Goal: Task Accomplishment & Management: Manage account settings

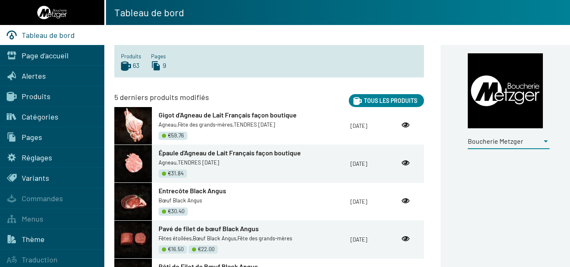
click at [545, 141] on div at bounding box center [545, 142] width 4 height 2
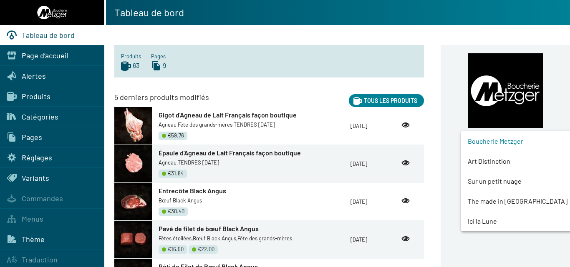
click at [505, 159] on span "Art Distinction" at bounding box center [523, 161] width 113 height 20
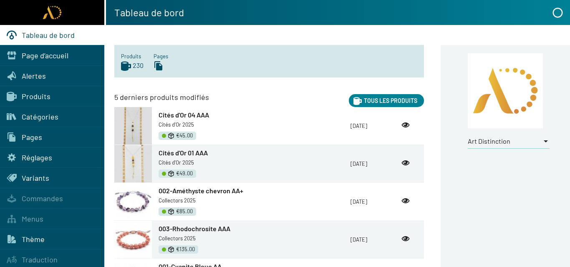
click at [26, 95] on span "Produits" at bounding box center [36, 96] width 29 height 9
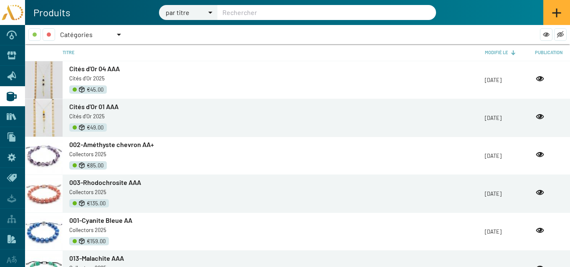
click at [116, 34] on div at bounding box center [119, 34] width 8 height 13
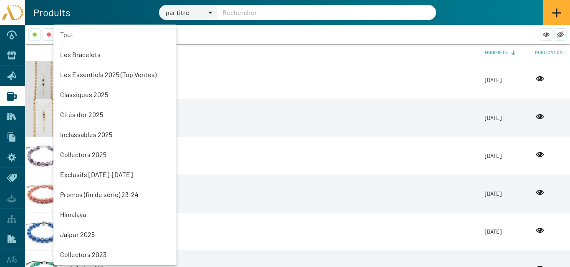
click at [81, 151] on mat-option "Collectors 2025" at bounding box center [114, 155] width 123 height 20
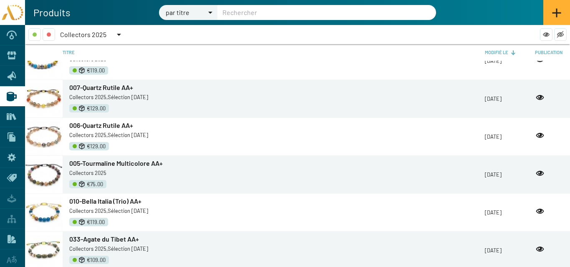
scroll to position [1044, 0]
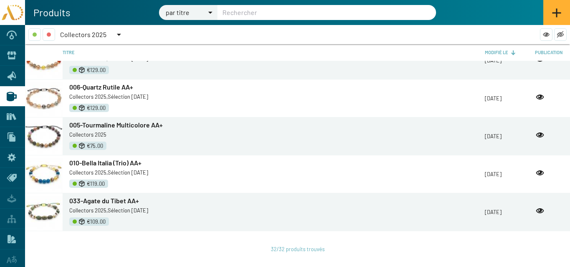
click at [94, 160] on span "010-Bella Italia (Trio) AA+" at bounding box center [105, 163] width 72 height 8
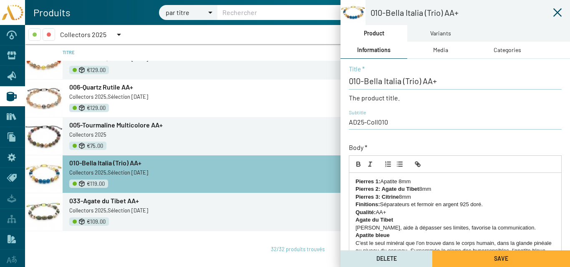
click at [443, 33] on div "Variants" at bounding box center [440, 33] width 21 height 9
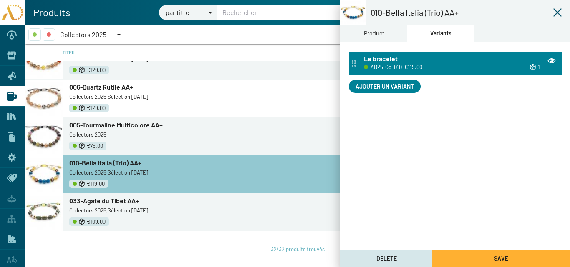
click at [398, 65] on span "AD25-Coll010" at bounding box center [385, 67] width 31 height 9
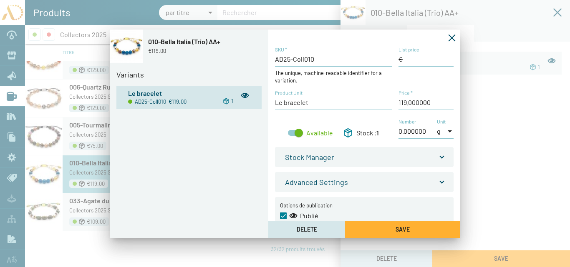
click at [403, 102] on input "Price *" at bounding box center [425, 102] width 55 height 9
type input "139,00 €"
click at [397, 232] on span "Save" at bounding box center [402, 229] width 14 height 7
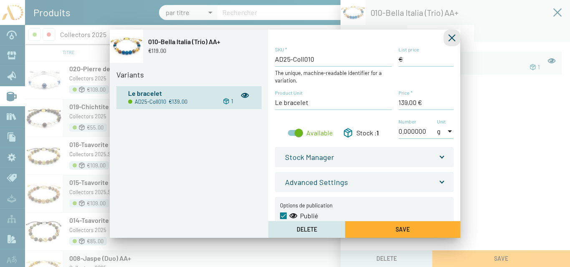
click at [450, 37] on icon "Fermer la fenêtre" at bounding box center [451, 38] width 8 height 8
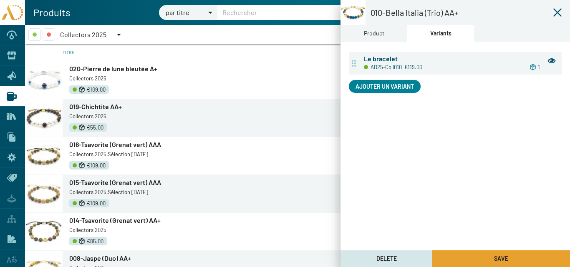
click at [472, 258] on button "Save" at bounding box center [501, 259] width 138 height 17
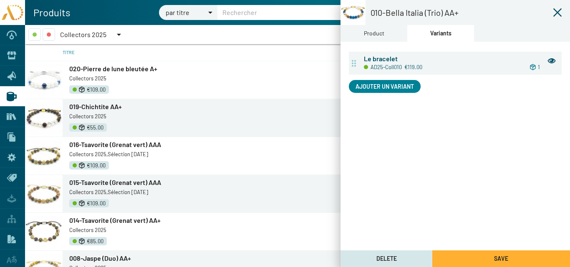
click at [558, 12] on icon at bounding box center [557, 12] width 8 height 8
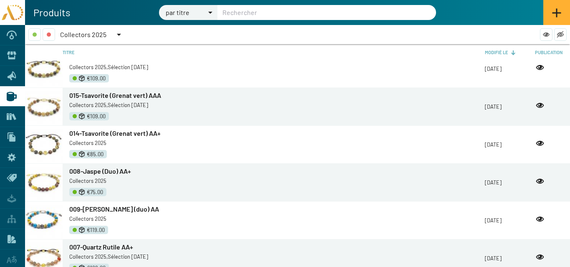
scroll to position [285, 0]
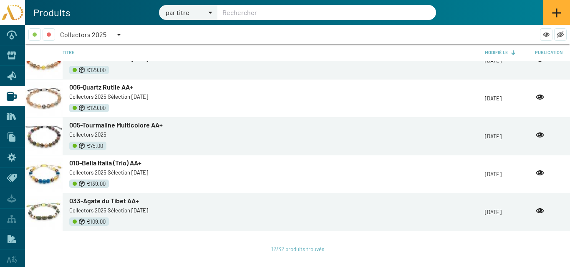
click at [118, 34] on div at bounding box center [119, 35] width 4 height 2
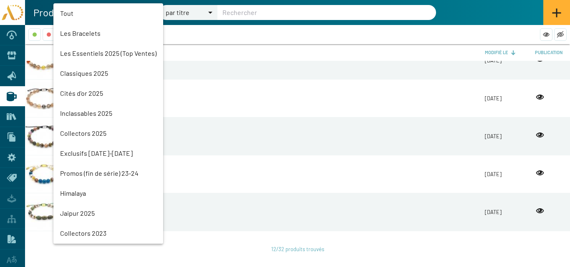
scroll to position [99, 0]
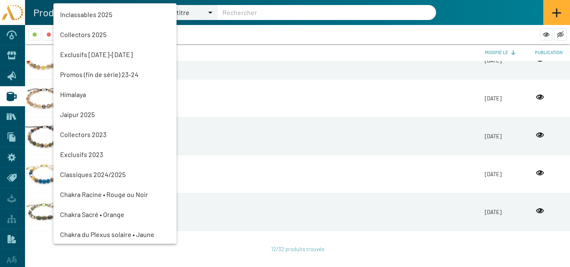
click at [76, 92] on mat-option "Himalaya" at bounding box center [114, 95] width 123 height 20
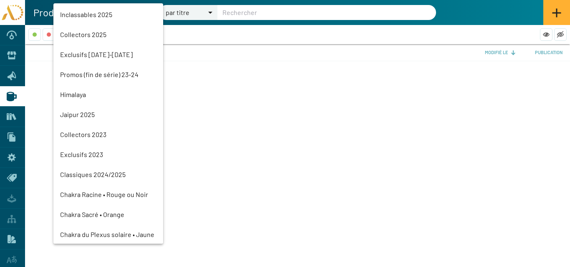
scroll to position [0, 0]
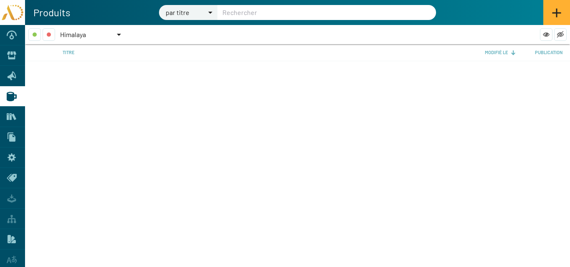
click at [89, 35] on div "Himalaya" at bounding box center [87, 34] width 55 height 13
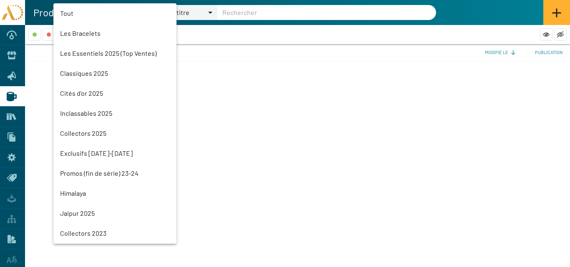
click at [86, 133] on mat-option "Collectors 2025" at bounding box center [114, 133] width 123 height 20
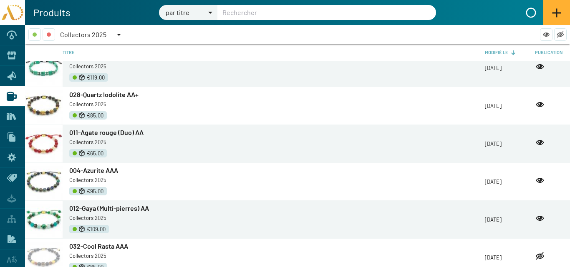
scroll to position [125, 0]
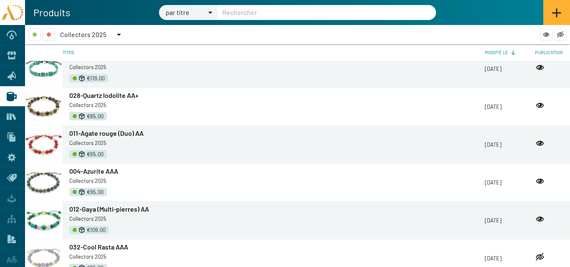
drag, startPoint x: 111, startPoint y: 134, endPoint x: 276, endPoint y: 145, distance: 164.6
click at [112, 133] on span "011-Agate rouge (Duo) AA" at bounding box center [106, 133] width 74 height 8
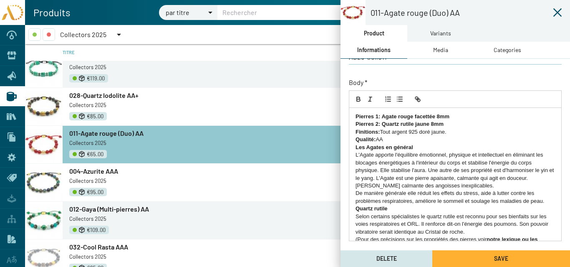
scroll to position [179, 0]
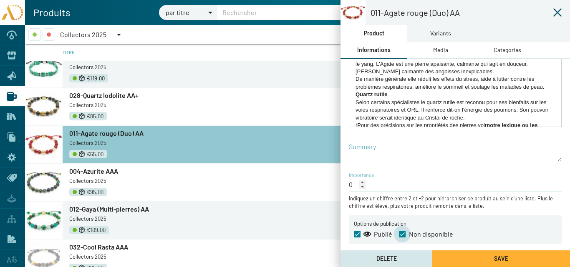
click at [400, 233] on span at bounding box center [402, 234] width 7 height 7
click at [402, 238] on input "Non disponible" at bounding box center [402, 238] width 0 height 0
checkbox input "false"
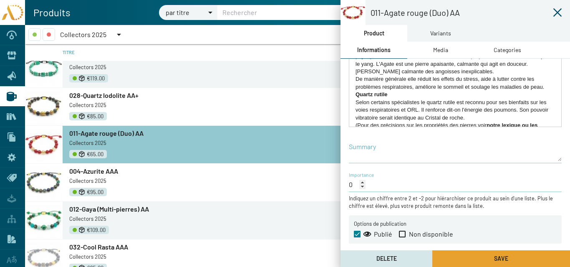
click at [475, 255] on button "Save" at bounding box center [501, 259] width 138 height 17
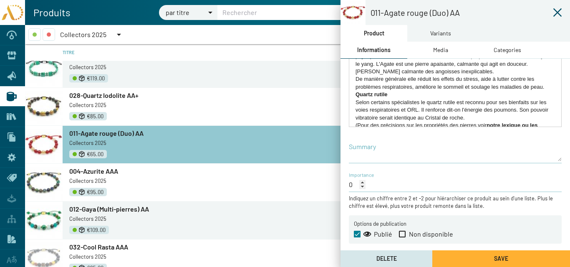
drag, startPoint x: 557, startPoint y: 12, endPoint x: 475, endPoint y: 14, distance: 81.7
click at [557, 11] on icon at bounding box center [557, 13] width 10 height 10
